Goal: Task Accomplishment & Management: Complete application form

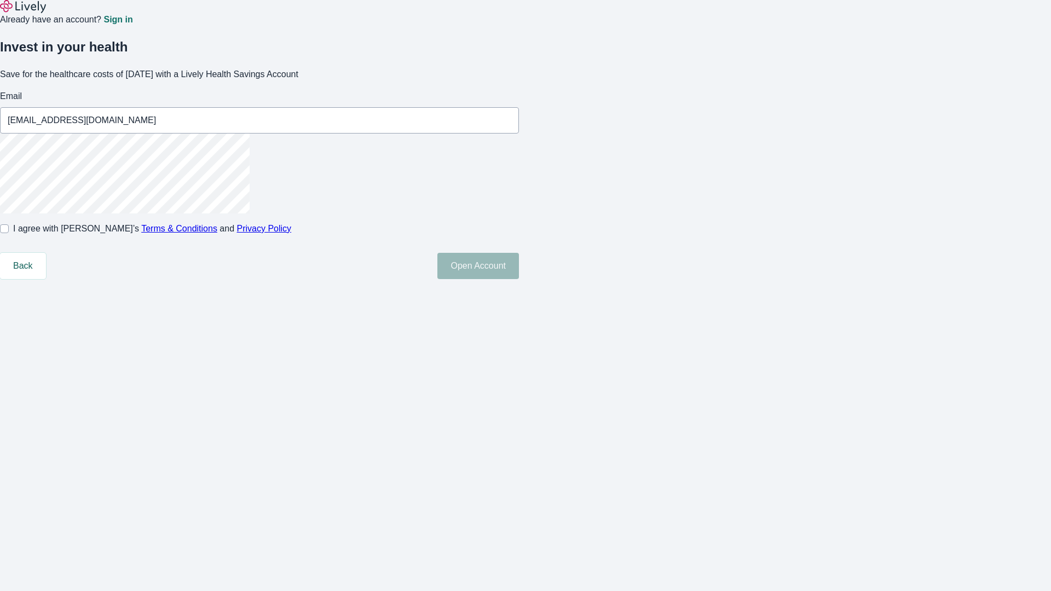
click at [9, 233] on input "I agree with Lively’s Terms & Conditions and Privacy Policy" at bounding box center [4, 228] width 9 height 9
checkbox input "true"
click at [519, 279] on button "Open Account" at bounding box center [478, 266] width 82 height 26
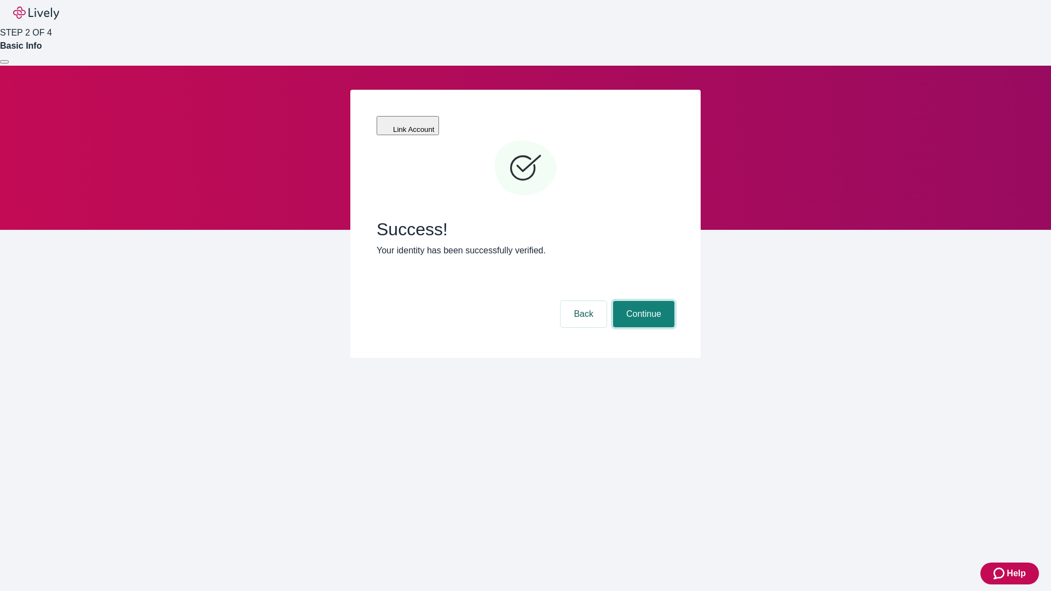
click at [642, 301] on button "Continue" at bounding box center [643, 314] width 61 height 26
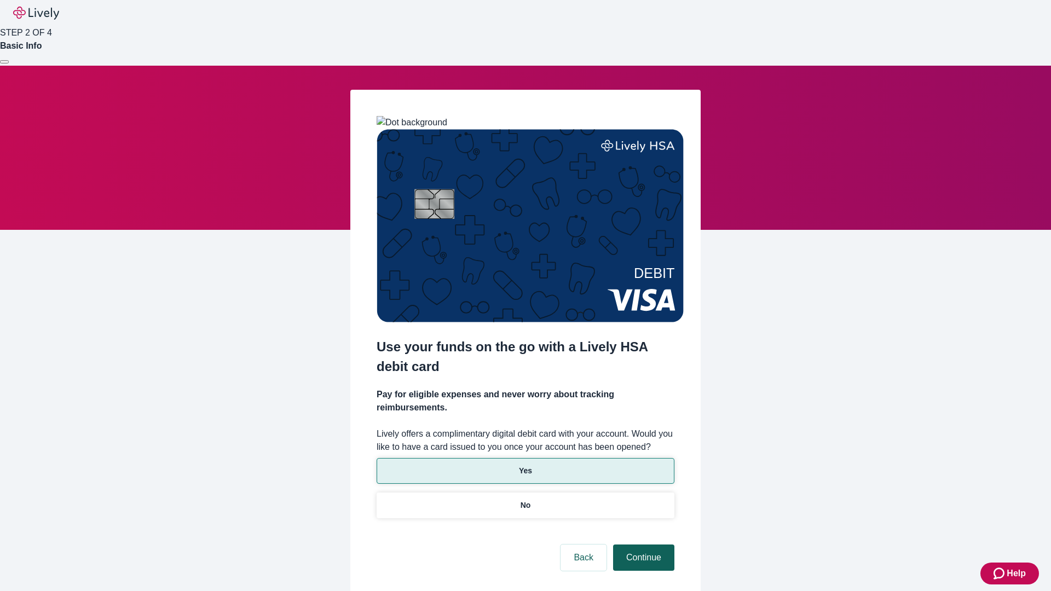
click at [525, 500] on p "No" at bounding box center [526, 505] width 10 height 11
click at [642, 545] on button "Continue" at bounding box center [643, 558] width 61 height 26
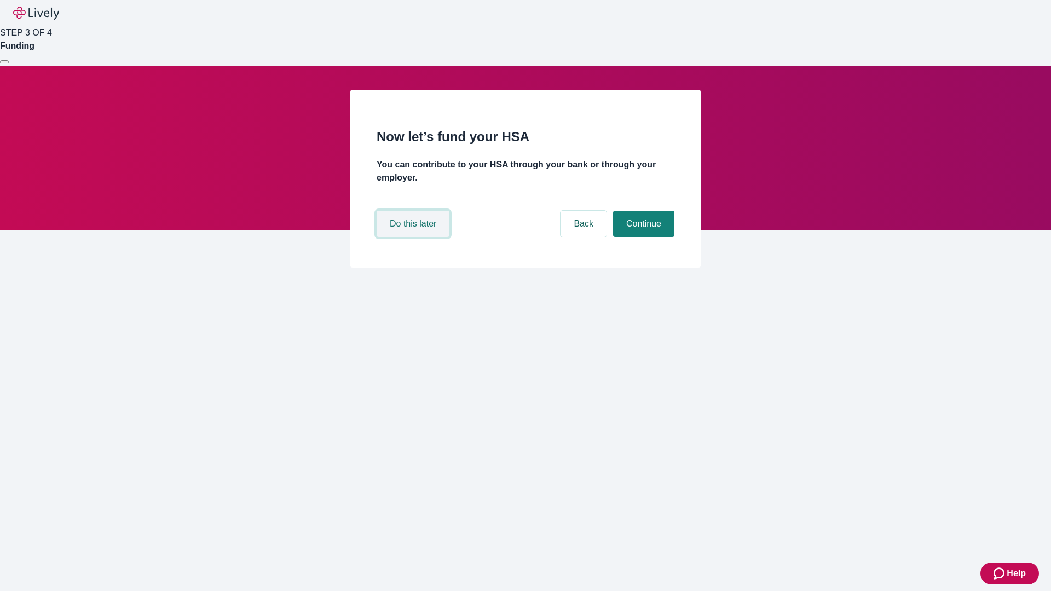
click at [414, 237] on button "Do this later" at bounding box center [413, 224] width 73 height 26
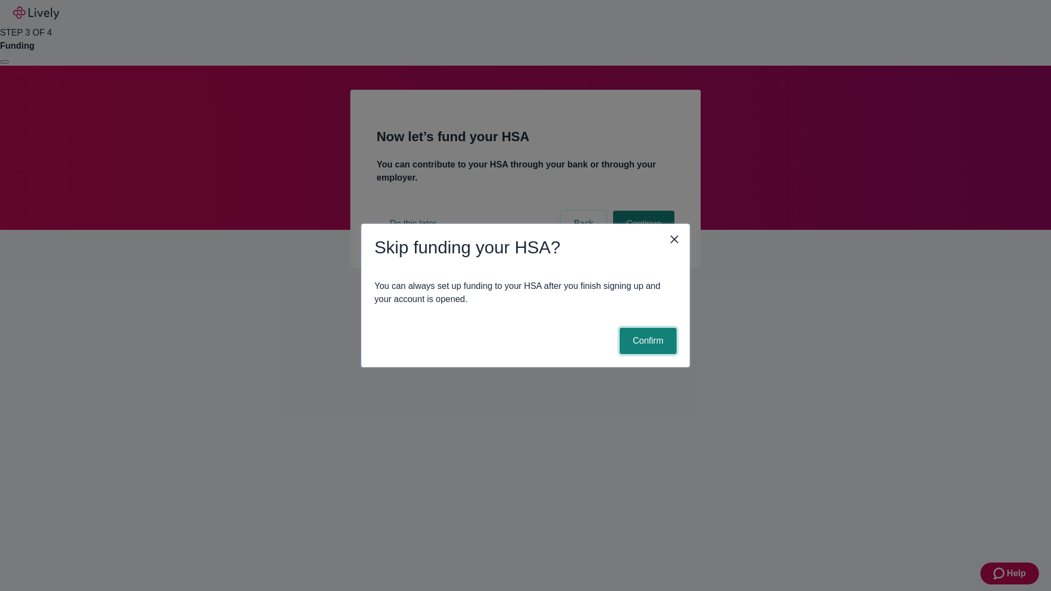
click at [647, 341] on button "Confirm" at bounding box center [648, 341] width 57 height 26
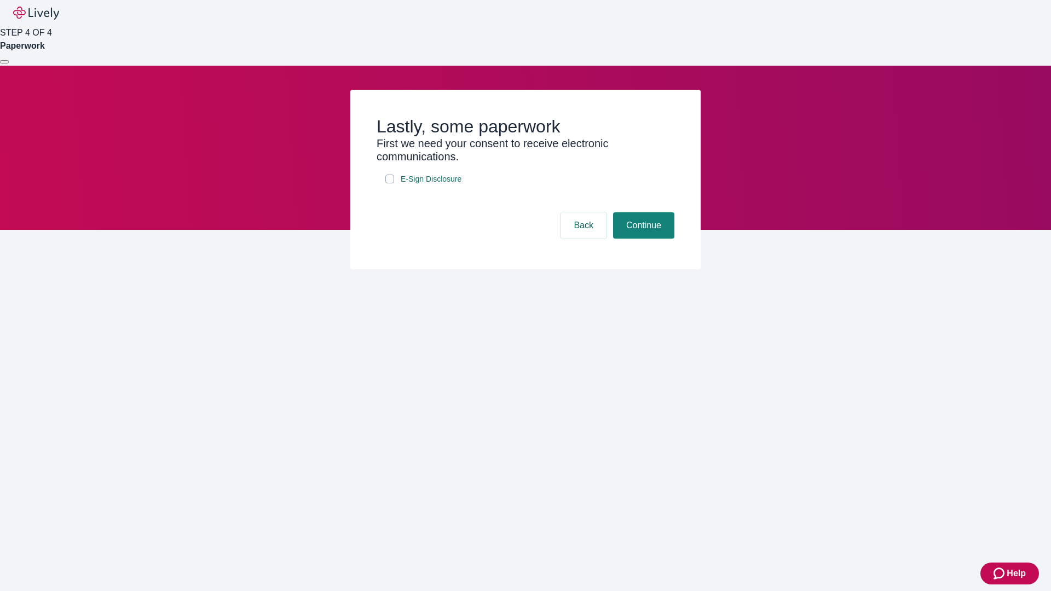
click at [390, 183] on input "E-Sign Disclosure" at bounding box center [389, 179] width 9 height 9
checkbox input "true"
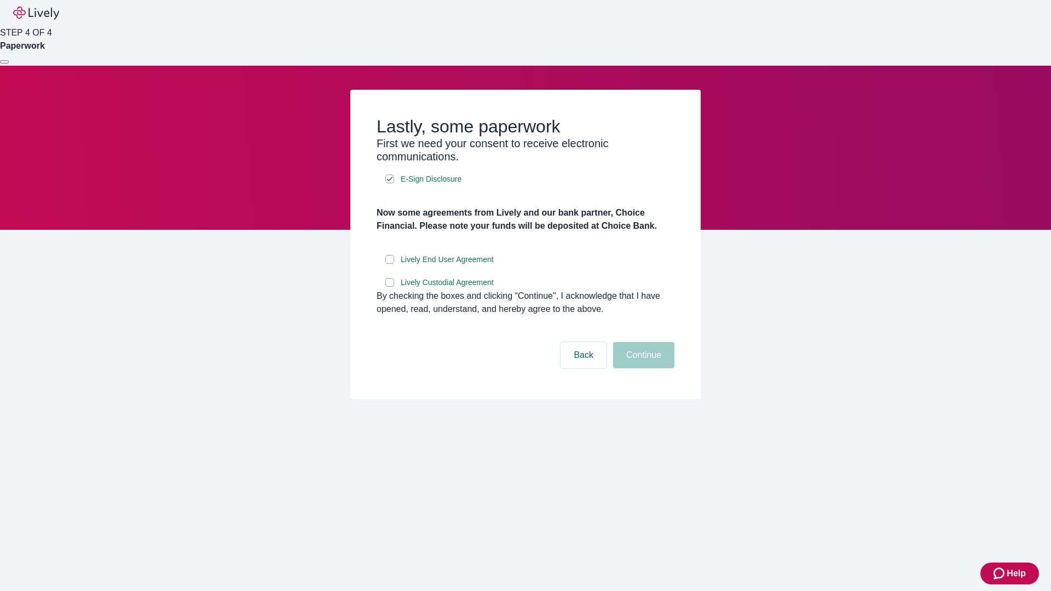
click at [390, 264] on input "Lively End User Agreement" at bounding box center [389, 259] width 9 height 9
checkbox input "true"
click at [390, 287] on input "Lively Custodial Agreement" at bounding box center [389, 282] width 9 height 9
checkbox input "true"
click at [642, 368] on button "Continue" at bounding box center [643, 355] width 61 height 26
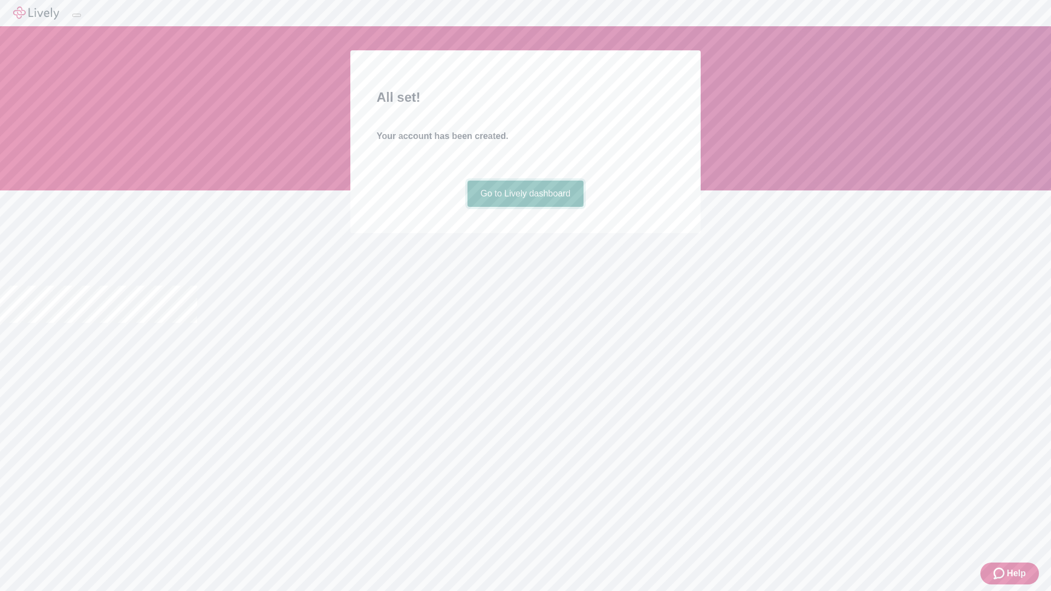
click at [525, 207] on link "Go to Lively dashboard" at bounding box center [526, 194] width 117 height 26
